Goal: Navigation & Orientation: Find specific page/section

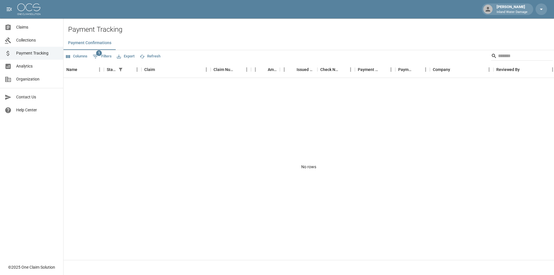
click at [35, 54] on span "Payment Tracking" at bounding box center [37, 53] width 42 height 6
click at [32, 39] on span "Collections" at bounding box center [37, 40] width 42 height 6
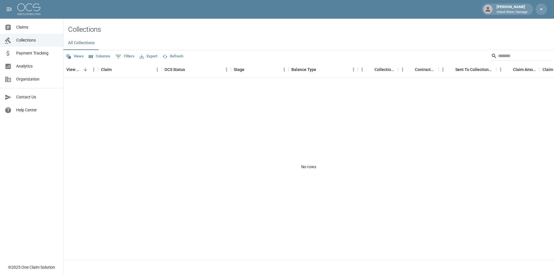
click at [25, 27] on span "Claims" at bounding box center [37, 27] width 42 height 6
